Goal: Transaction & Acquisition: Purchase product/service

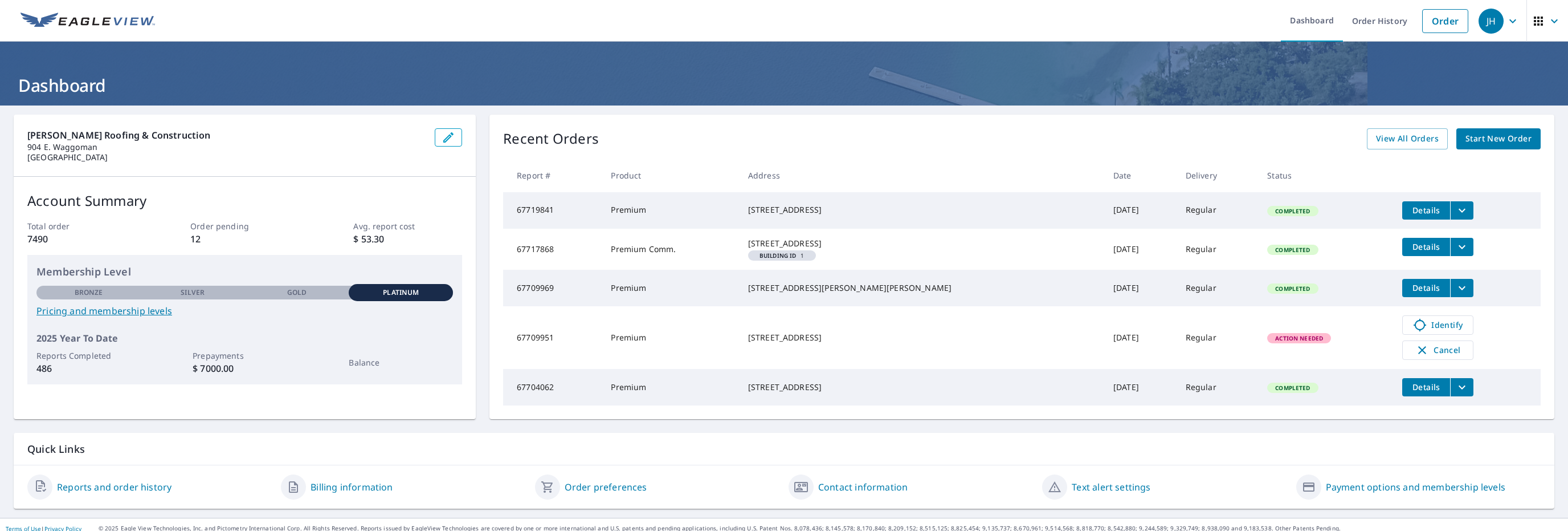
click at [1472, 136] on span "Start New Order" at bounding box center [1498, 138] width 66 height 14
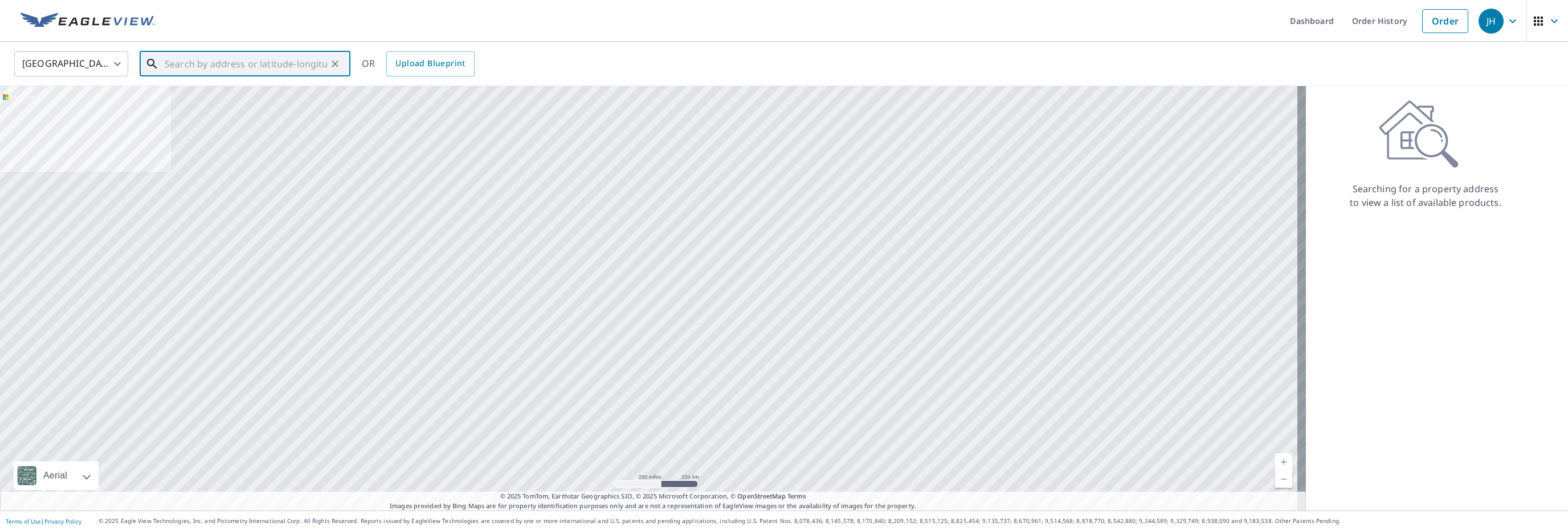
click at [181, 69] on input "text" at bounding box center [246, 63] width 162 height 32
click at [200, 107] on p "[GEOGRAPHIC_DATA]" at bounding box center [251, 110] width 179 height 12
type input "[STREET_ADDRESS][PERSON_NAME]"
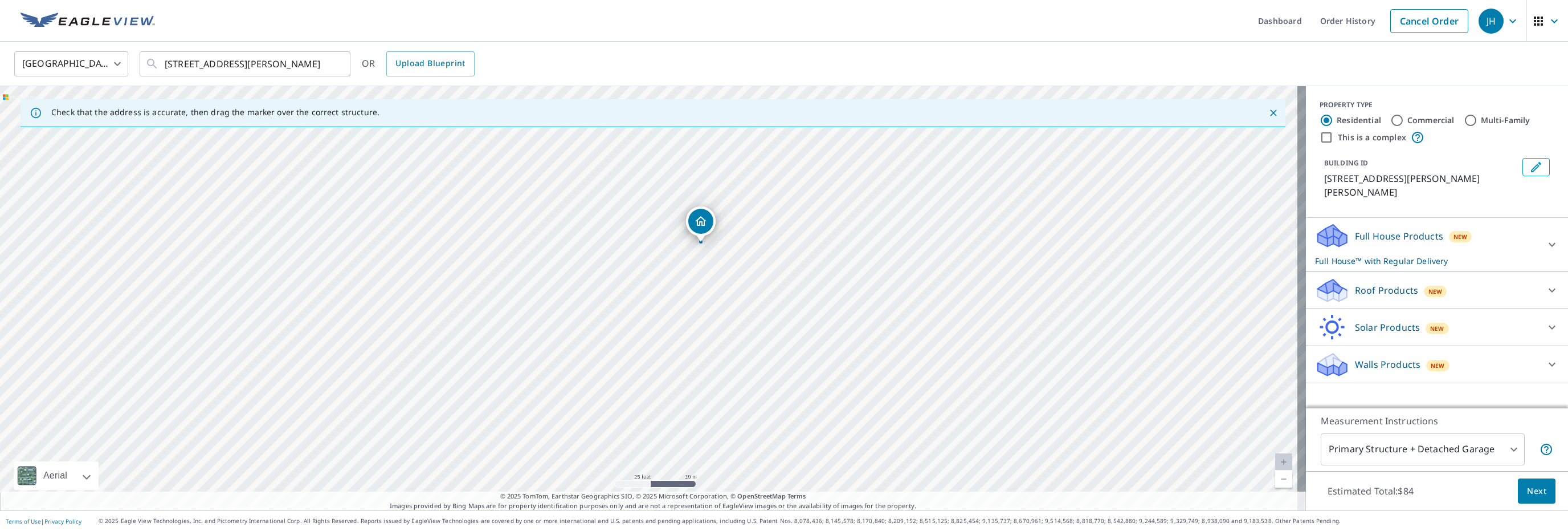
click at [1318, 280] on icon at bounding box center [1332, 287] width 29 height 14
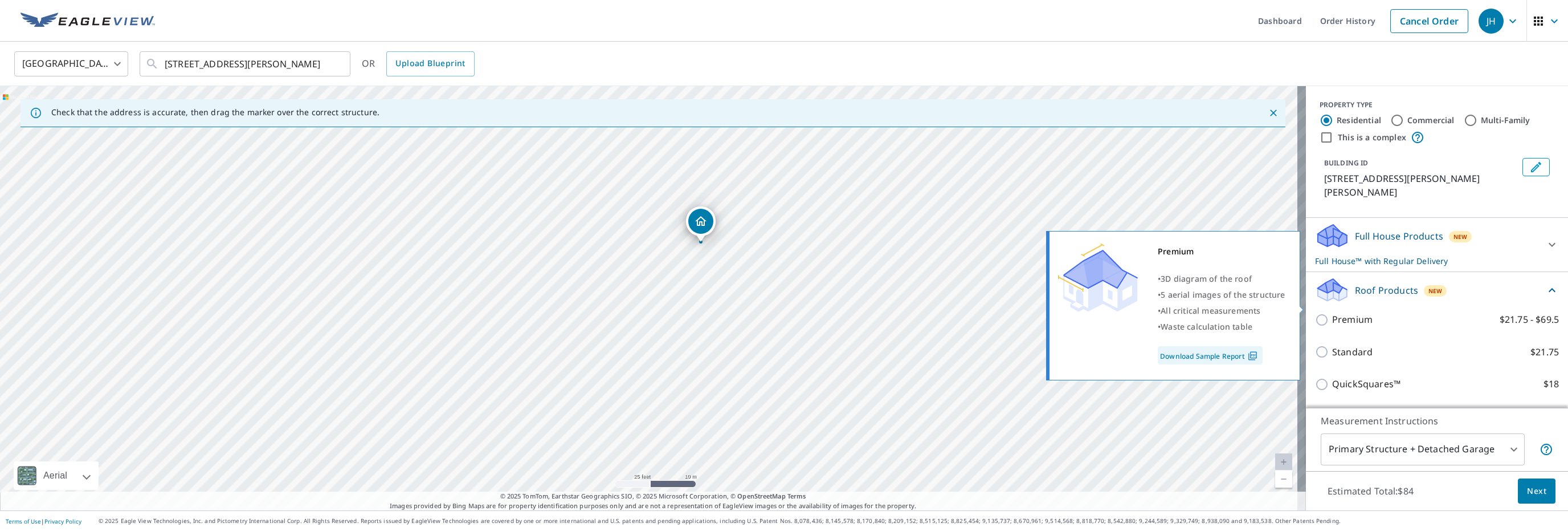
click at [1315, 313] on input "Premium $21.75 - $69.5" at bounding box center [1323, 320] width 17 height 14
checkbox input "true"
checkbox input "false"
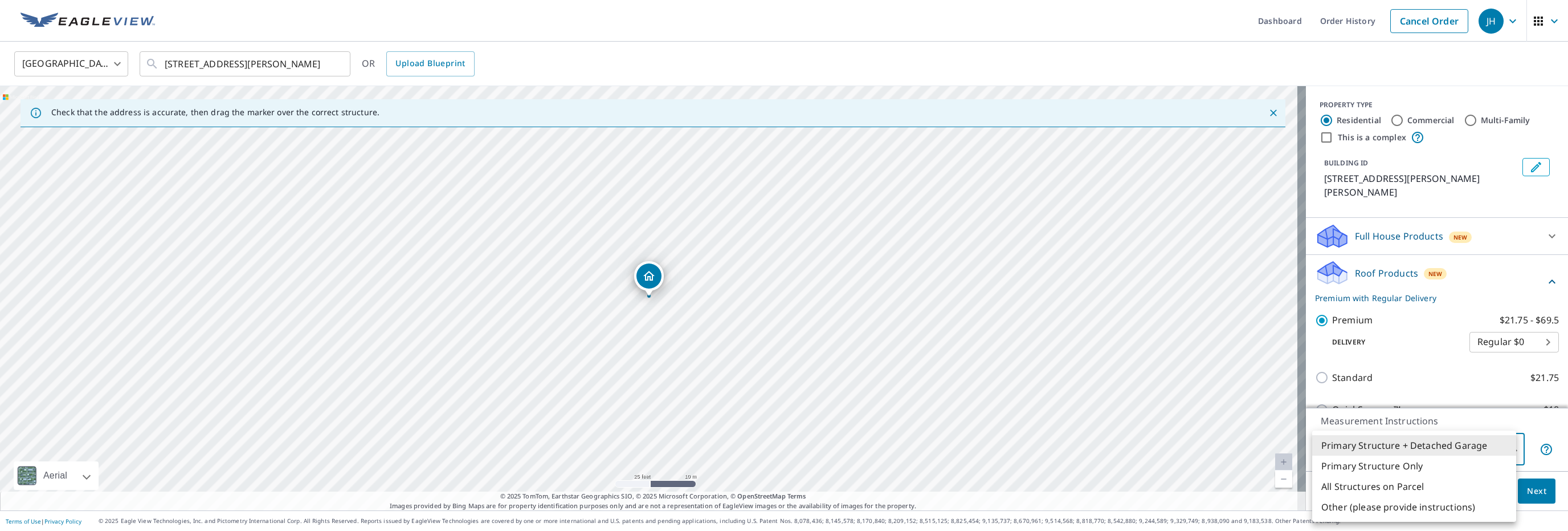
click at [1504, 448] on body "JH JH Dashboard Order History Cancel Order JH [GEOGRAPHIC_DATA] [GEOGRAPHIC_DAT…" at bounding box center [784, 265] width 1568 height 531
click at [1409, 472] on li "Primary Structure Only" at bounding box center [1414, 466] width 204 height 21
type input "2"
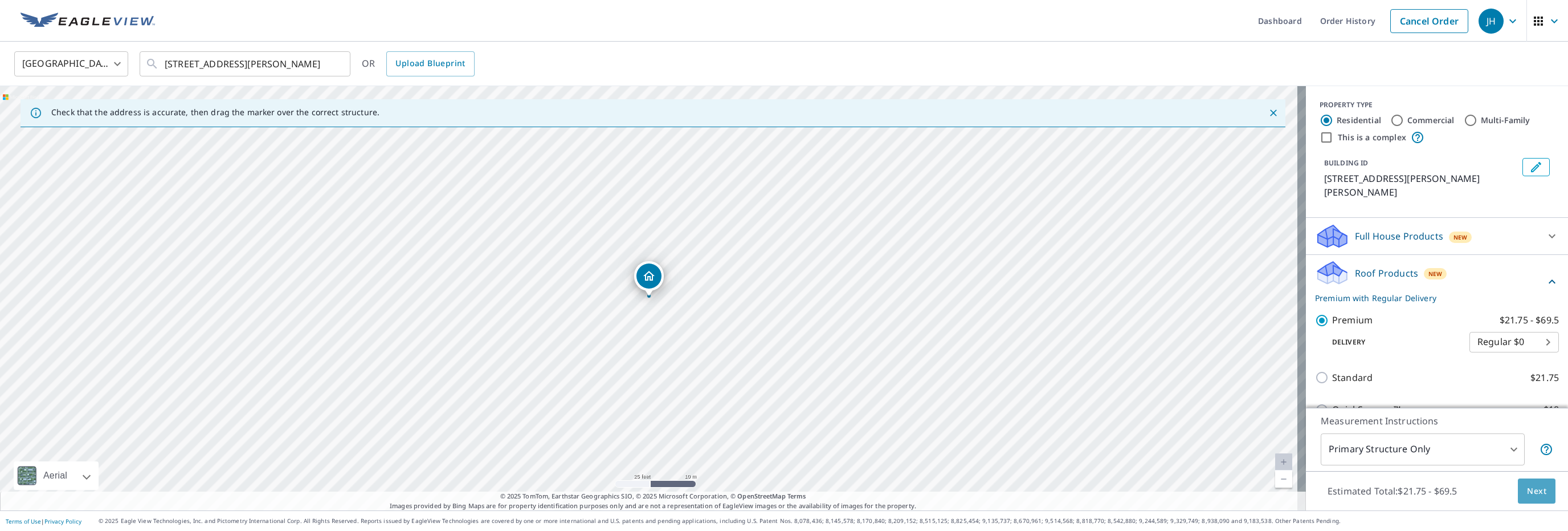
click at [1538, 492] on button "Next" at bounding box center [1536, 491] width 38 height 26
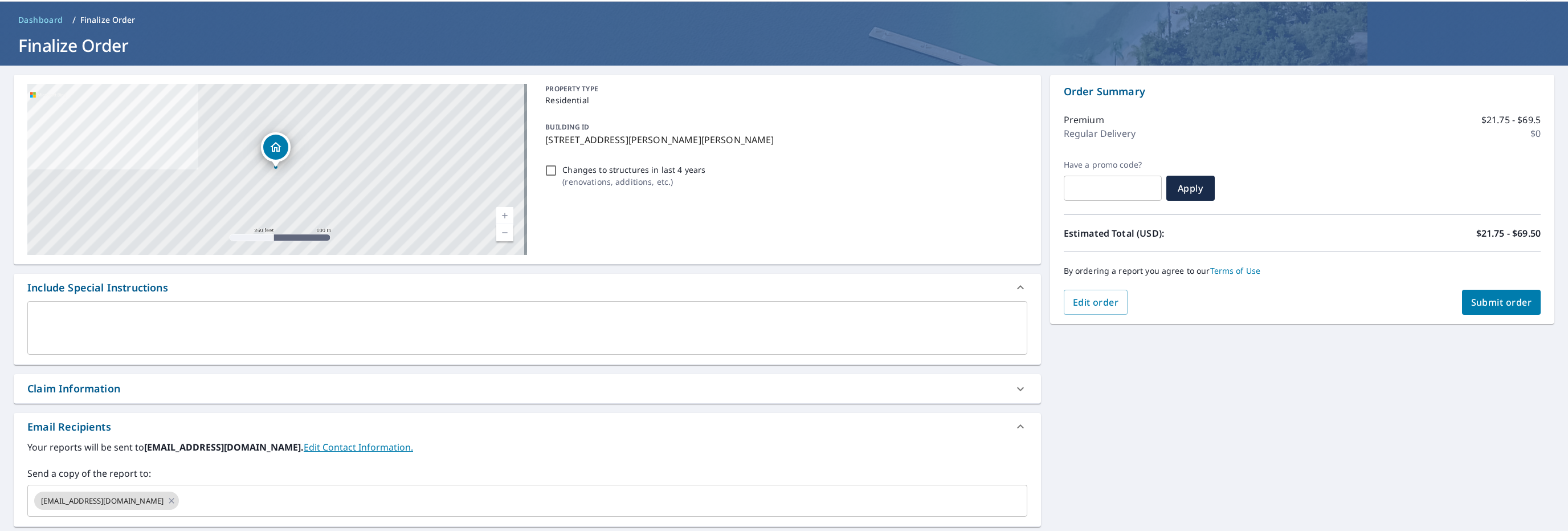
scroll to position [57, 0]
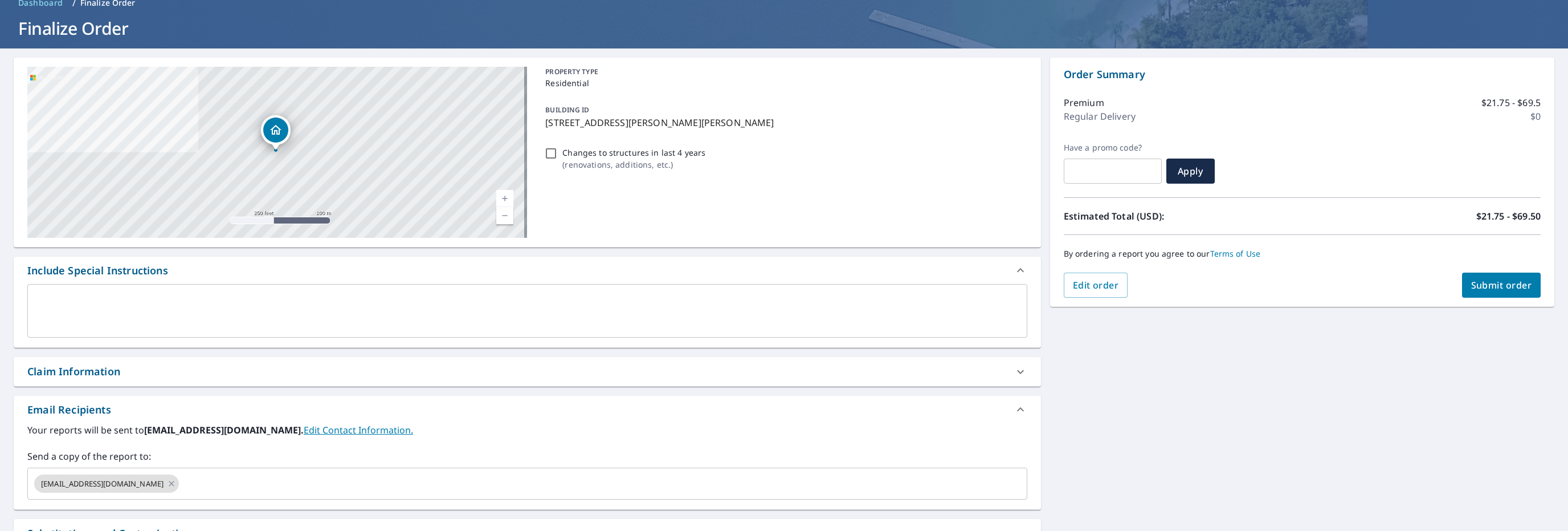
click at [77, 369] on div "Claim Information" at bounding box center [74, 372] width 93 height 16
checkbox input "true"
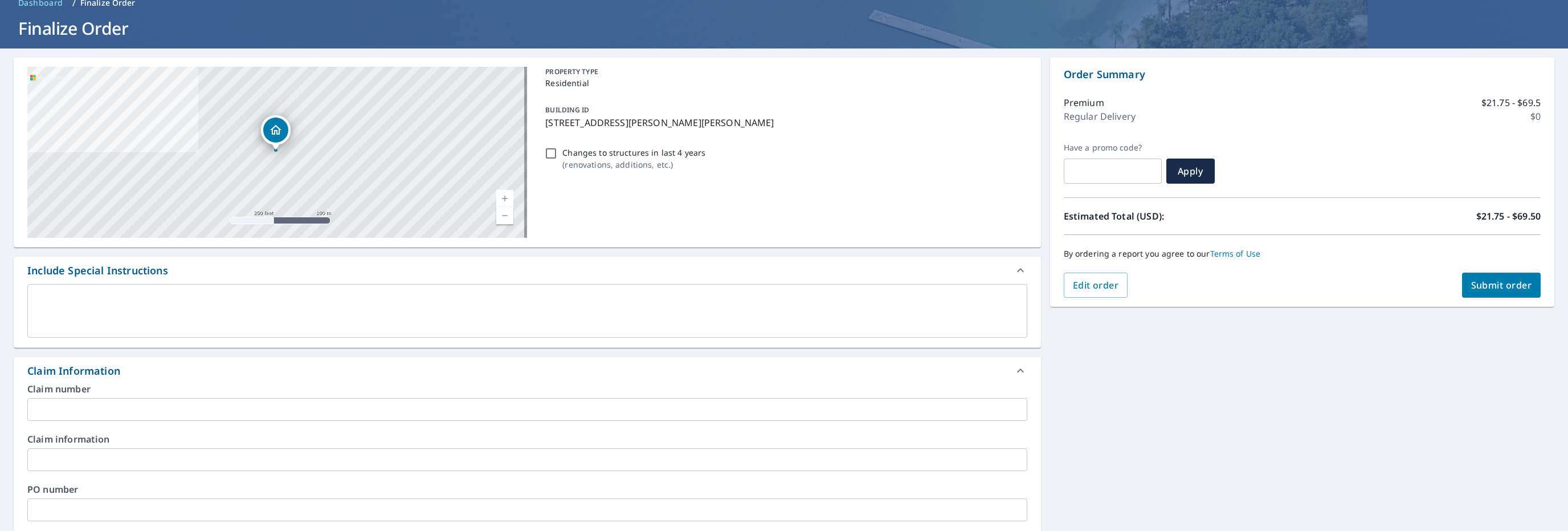
click at [69, 500] on input "text" at bounding box center [528, 509] width 1000 height 23
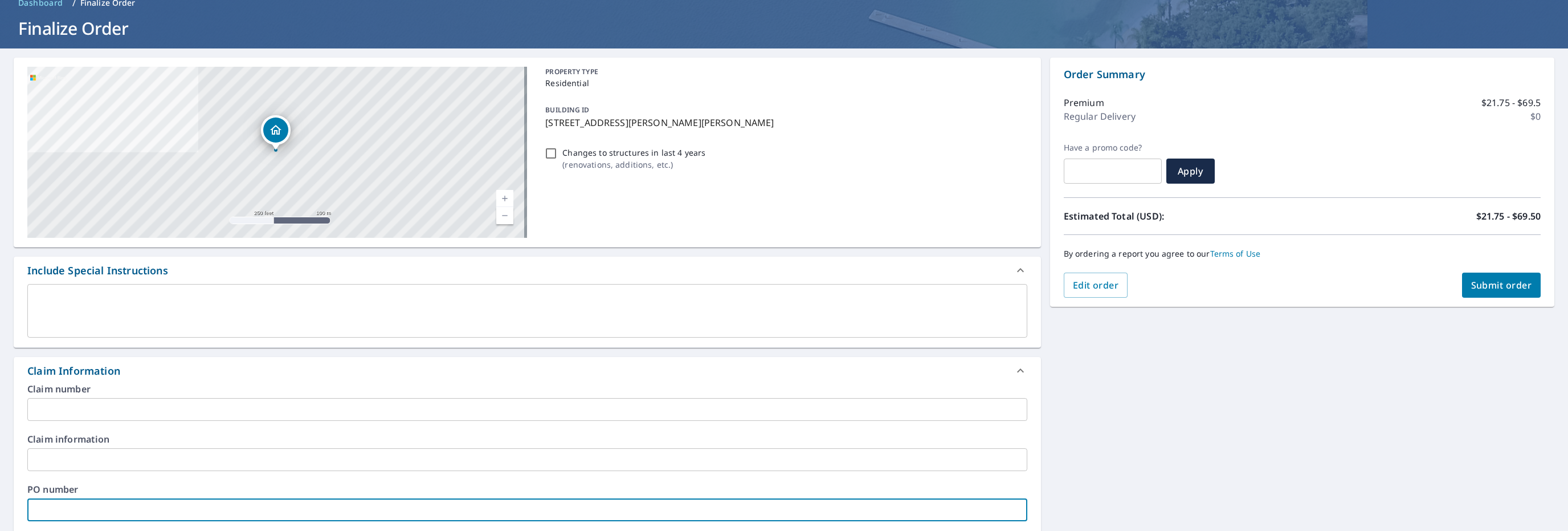
type input "2"
checkbox input "true"
type input "2-"
checkbox input "true"
type input "2-2"
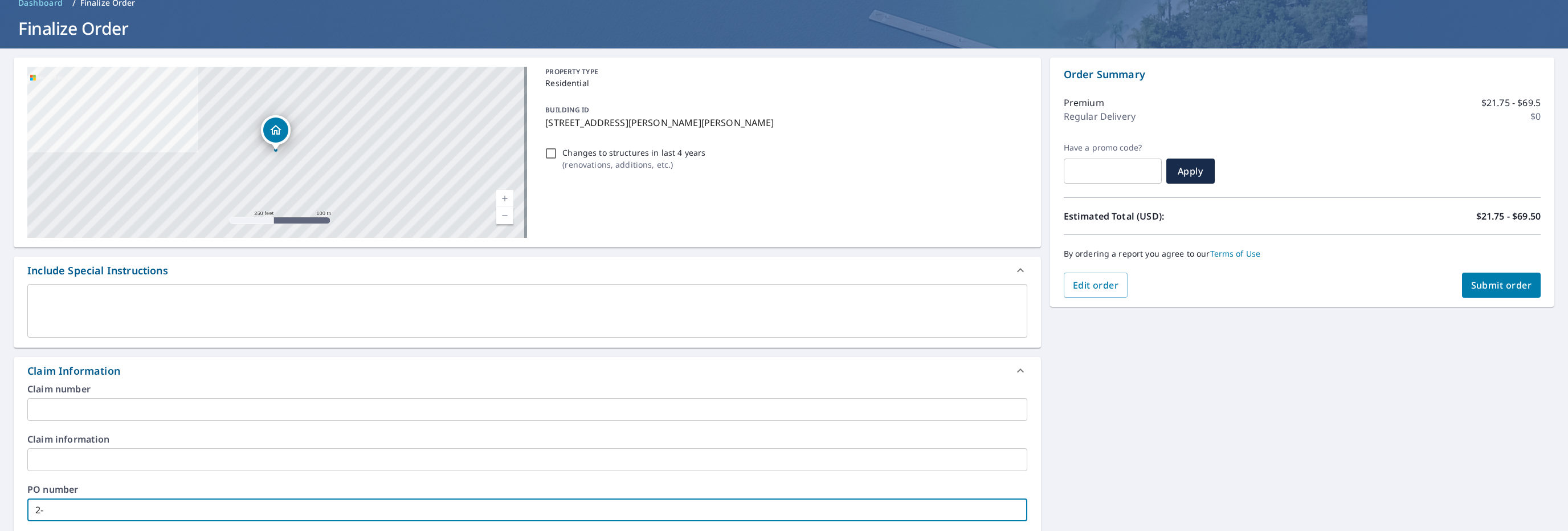
checkbox input "true"
type input "2-25"
checkbox input "true"
type input "2-250"
checkbox input "true"
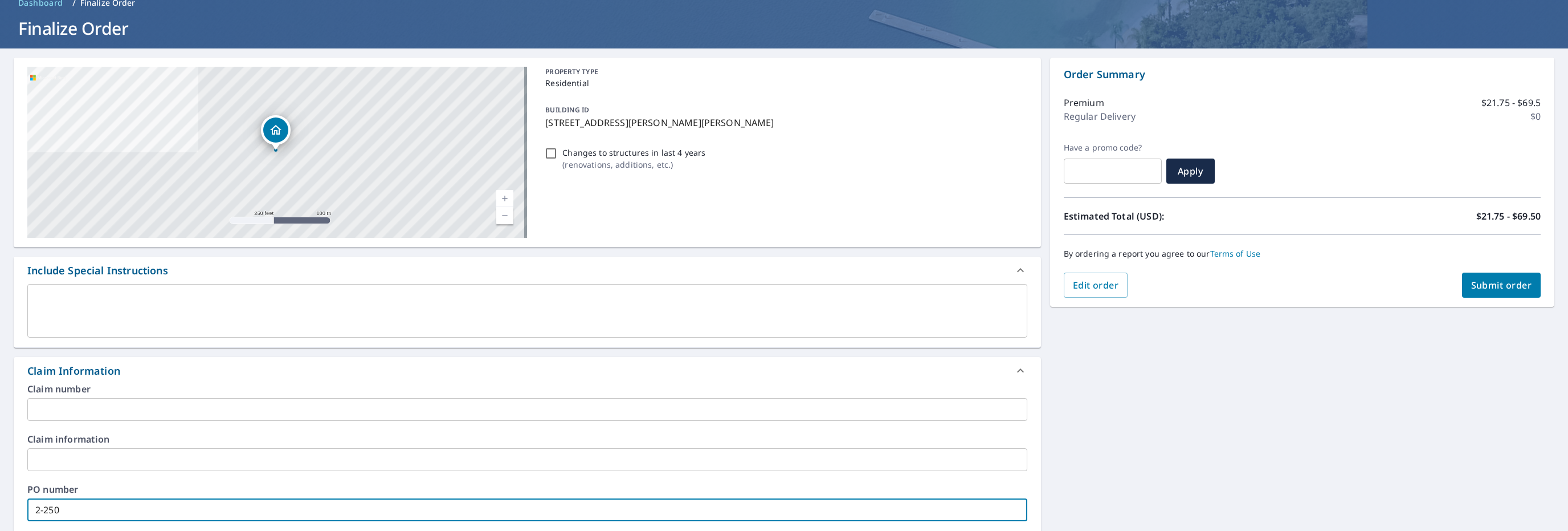
type input "2-2501"
checkbox input "true"
type input "2-25012"
checkbox input "true"
type input "2-250128"
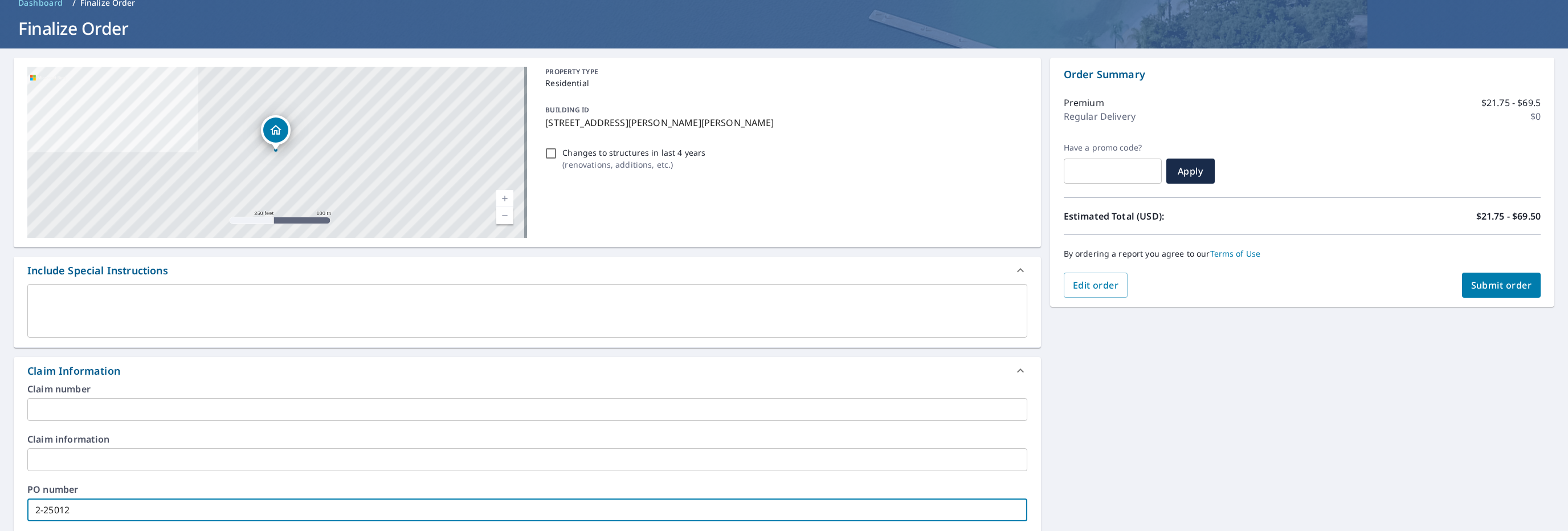
checkbox input "true"
type input "2-2501282"
checkbox input "true"
type input "2-2501282"
checkbox input "true"
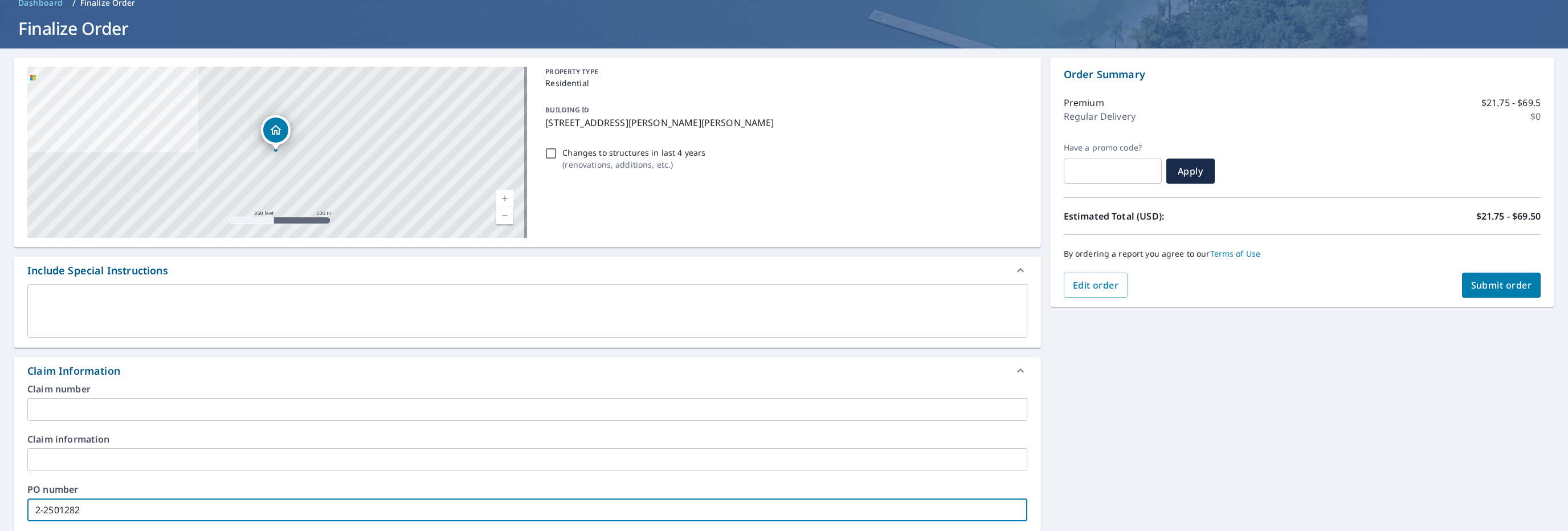
type input "2-2501282 m"
checkbox input "true"
type input "2-2501282 mj"
checkbox input "true"
type input "2-2501282 mjb"
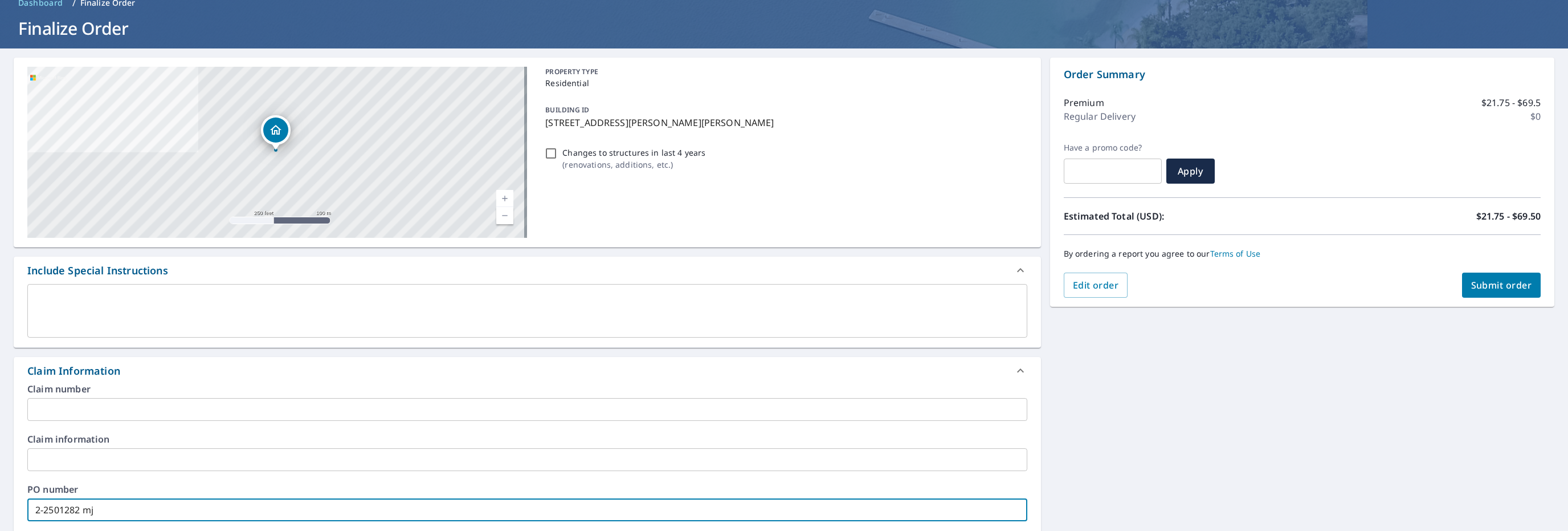
checkbox input "true"
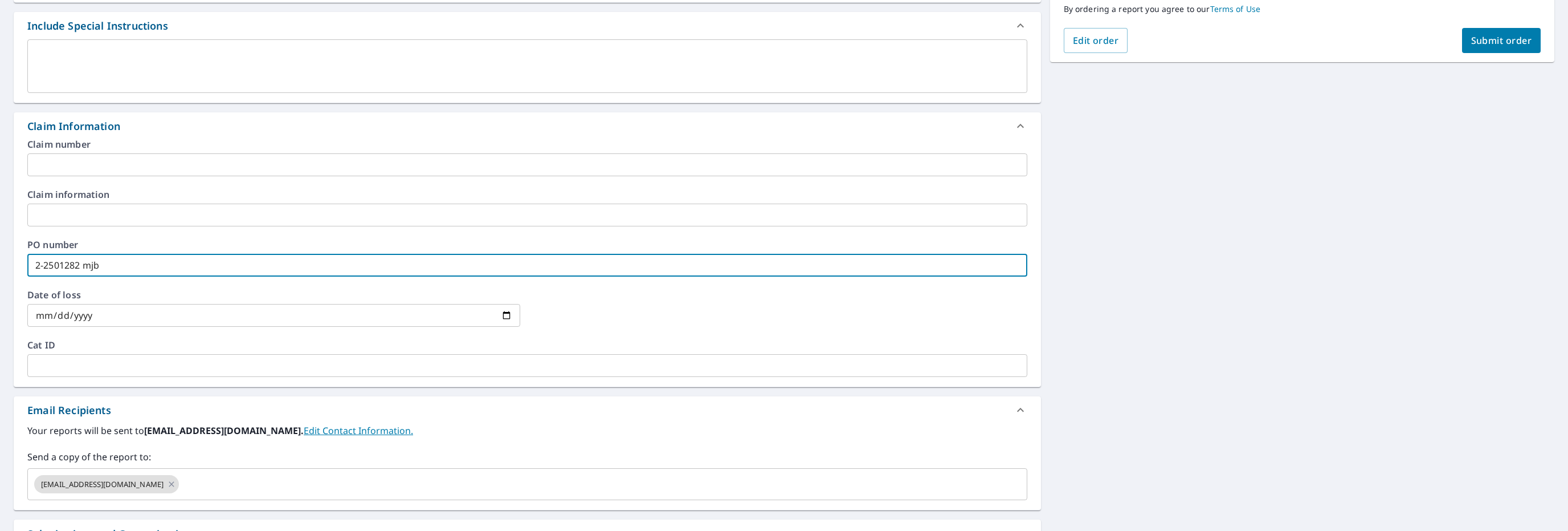
scroll to position [399, 0]
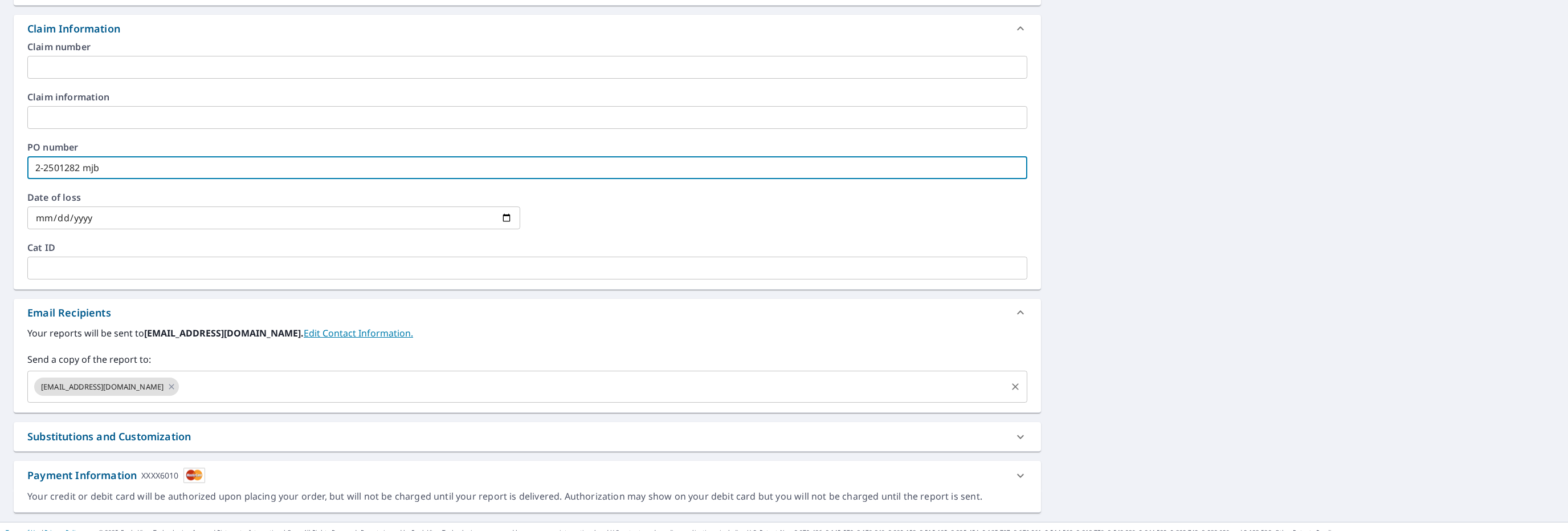
type input "2-2501282 mjb"
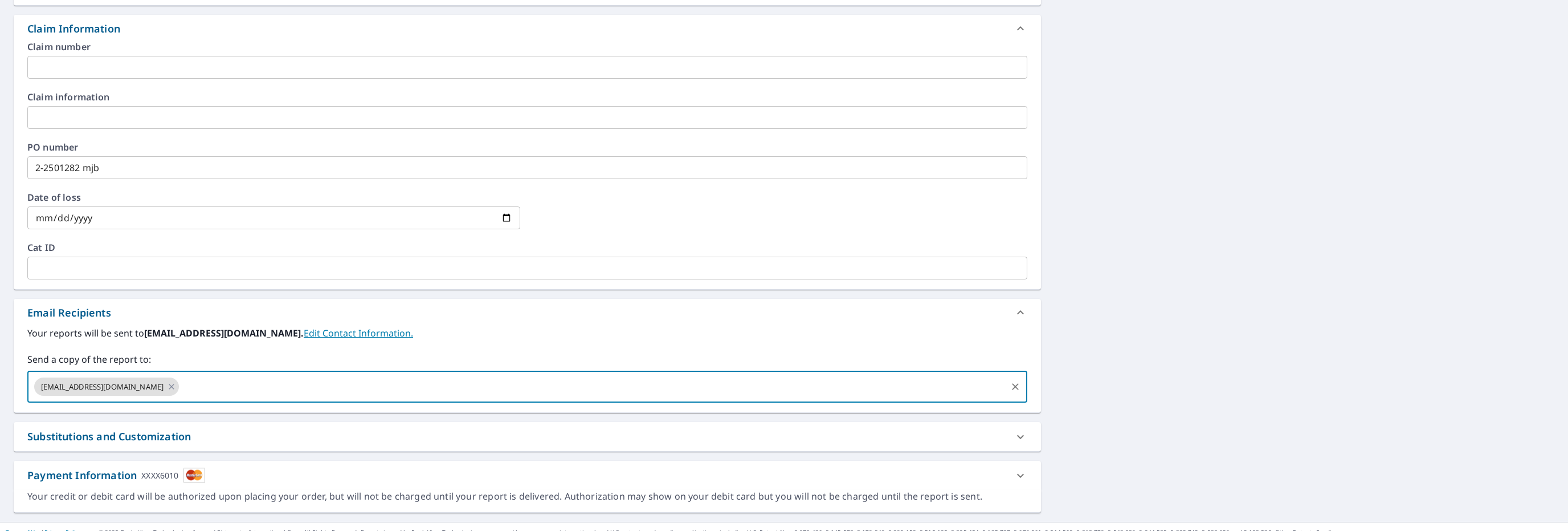
click at [199, 383] on input "text" at bounding box center [593, 387] width 824 height 22
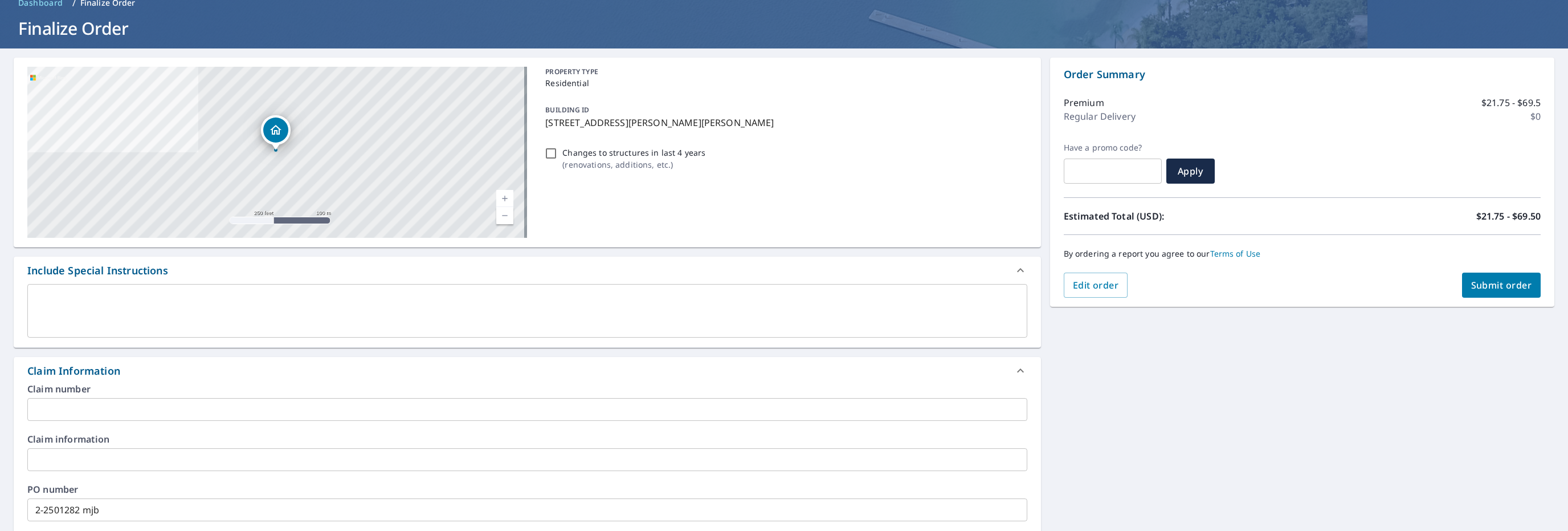
type input "[PERSON_NAME][EMAIL_ADDRESS][DOMAIN_NAME]"
click at [1471, 289] on span "Submit order" at bounding box center [1502, 285] width 61 height 13
checkbox input "true"
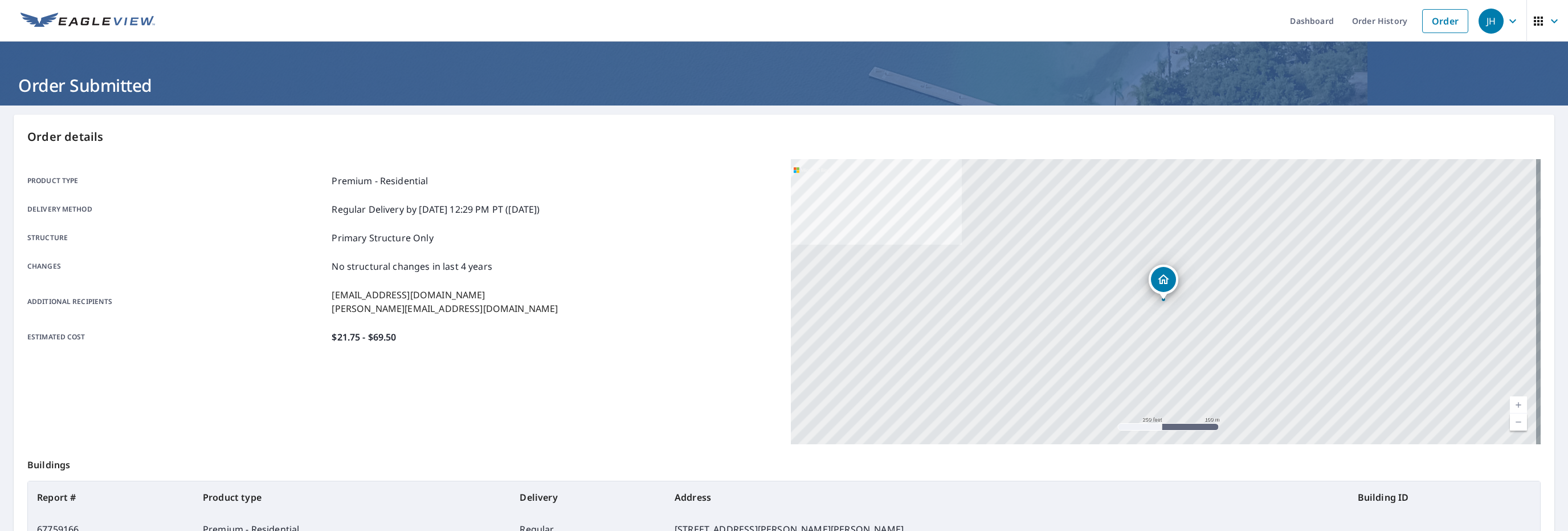
click at [1506, 17] on icon "button" at bounding box center [1513, 21] width 14 height 14
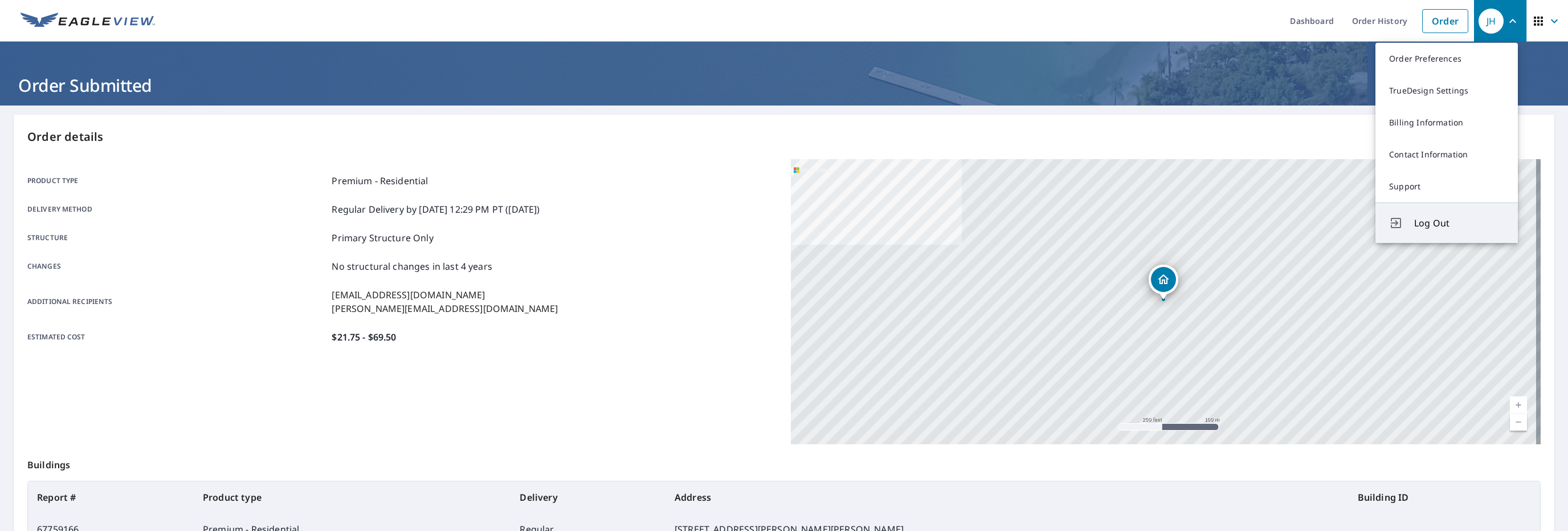
click at [1427, 224] on span "Log Out" at bounding box center [1458, 223] width 90 height 14
